Goal: Task Accomplishment & Management: Complete application form

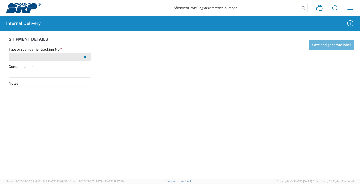
drag, startPoint x: 15, startPoint y: 58, endPoint x: 20, endPoint y: 59, distance: 5.3
click at [15, 58] on input "Type or scan carrier tracking No. *" at bounding box center [50, 57] width 82 height 8
click at [49, 57] on input "Y [PERSON_NAME]" at bounding box center [50, 57] width 82 height 8
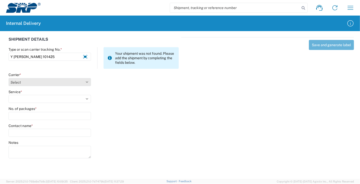
type input "Y [PERSON_NAME] 101425"
click at [35, 84] on select "Select Amazon Logistics ATI Trucking BC Dimerco Logistics Empire Southwest FedE…" at bounding box center [50, 82] width 82 height 8
select select "18713"
click at [9, 78] on select "Select Amazon Logistics ATI Trucking BC Dimerco Logistics Empire Southwest FedE…" at bounding box center [50, 82] width 82 height 8
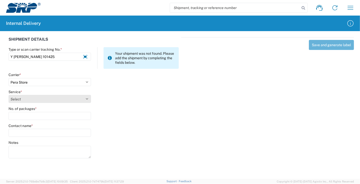
click at [23, 99] on select "Select Ground Inter-Office" at bounding box center [50, 99] width 82 height 8
select select "35763"
click at [9, 95] on select "Select Ground Inter-Office" at bounding box center [50, 99] width 82 height 8
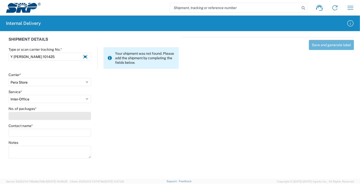
click at [28, 116] on input "No. of packages *" at bounding box center [50, 116] width 82 height 8
type input "2"
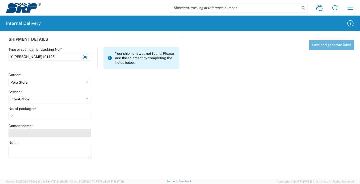
click at [24, 136] on input "Contact name *" at bounding box center [50, 133] width 82 height 8
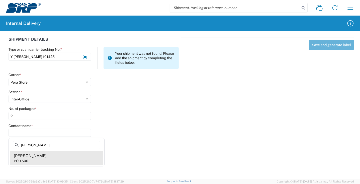
type input "[PERSON_NAME]"
click at [35, 157] on div "[PERSON_NAME]" at bounding box center [30, 156] width 33 height 6
type input "[PERSON_NAME]"
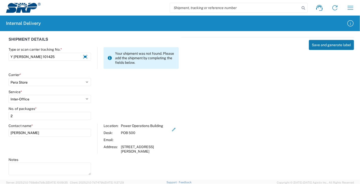
click at [328, 44] on button "Save and generate label" at bounding box center [331, 45] width 45 height 10
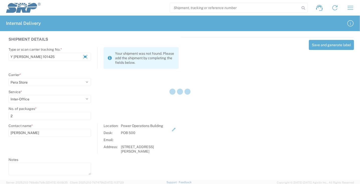
select select
